Goal: Check status: Check status

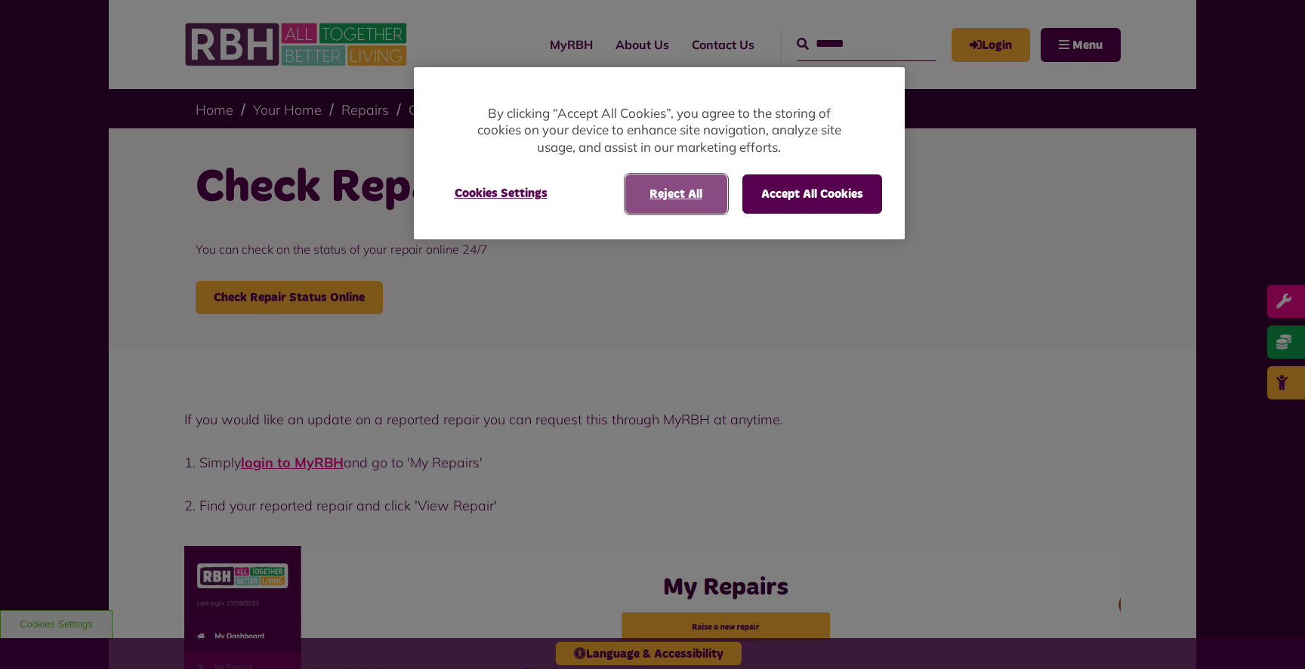
click at [666, 206] on button "Reject All" at bounding box center [676, 193] width 102 height 39
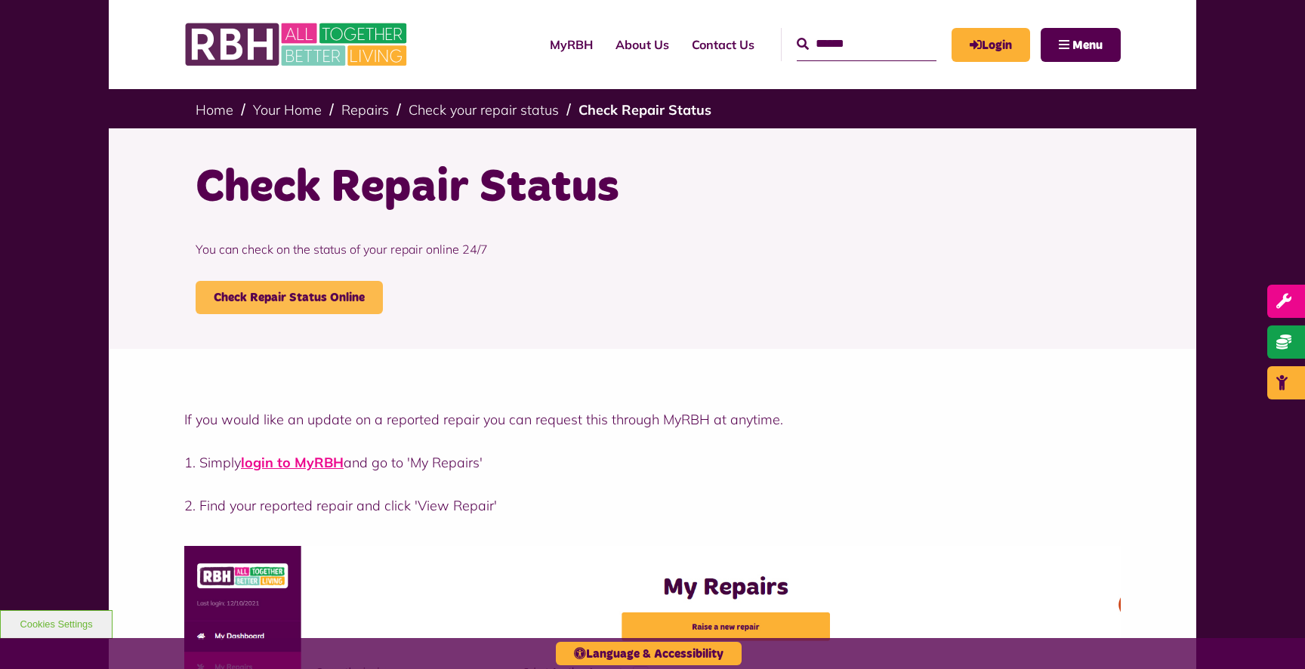
click at [295, 304] on link "Check Repair Status Online" at bounding box center [289, 297] width 187 height 33
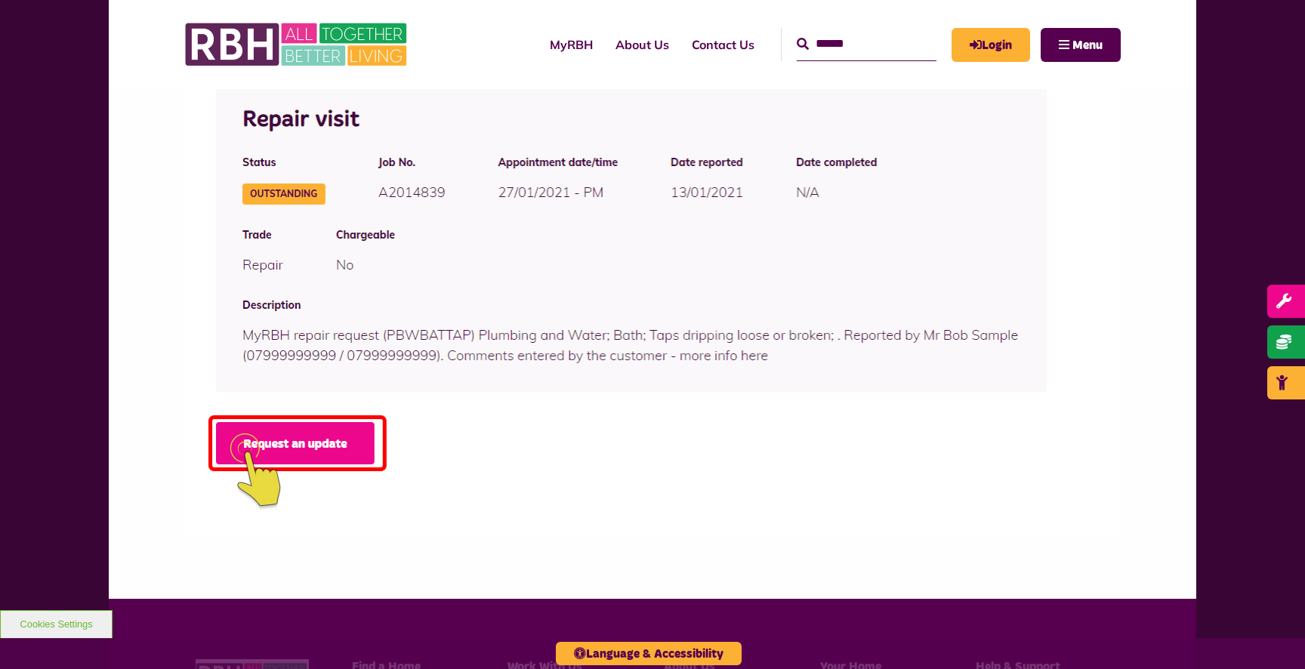
scroll to position [1399, 0]
